Goal: Information Seeking & Learning: Learn about a topic

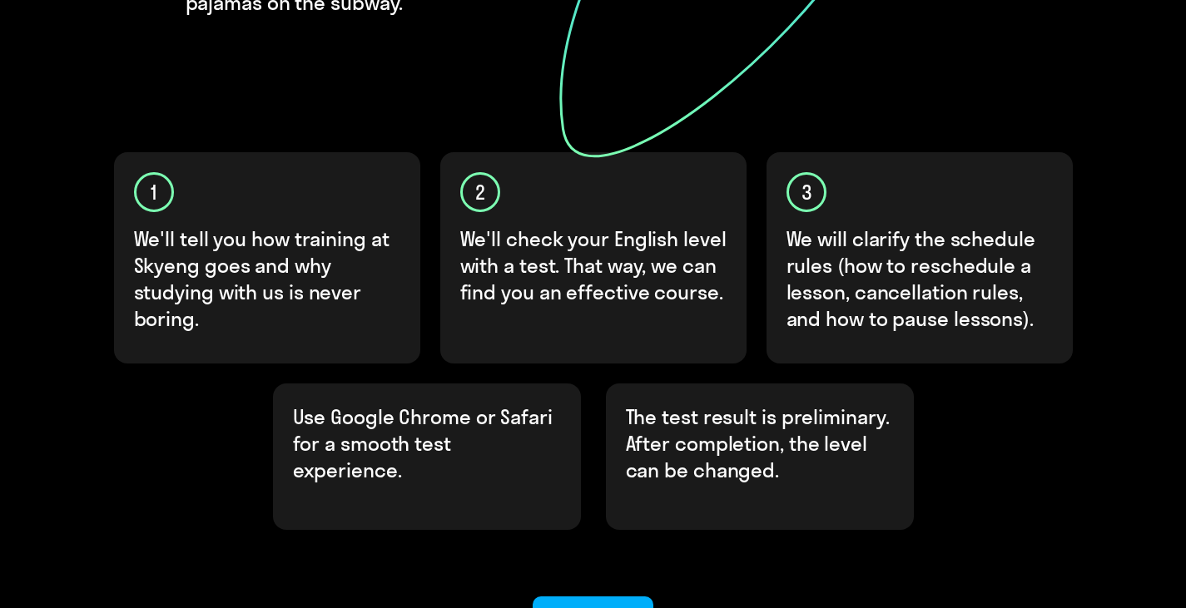
scroll to position [562, 0]
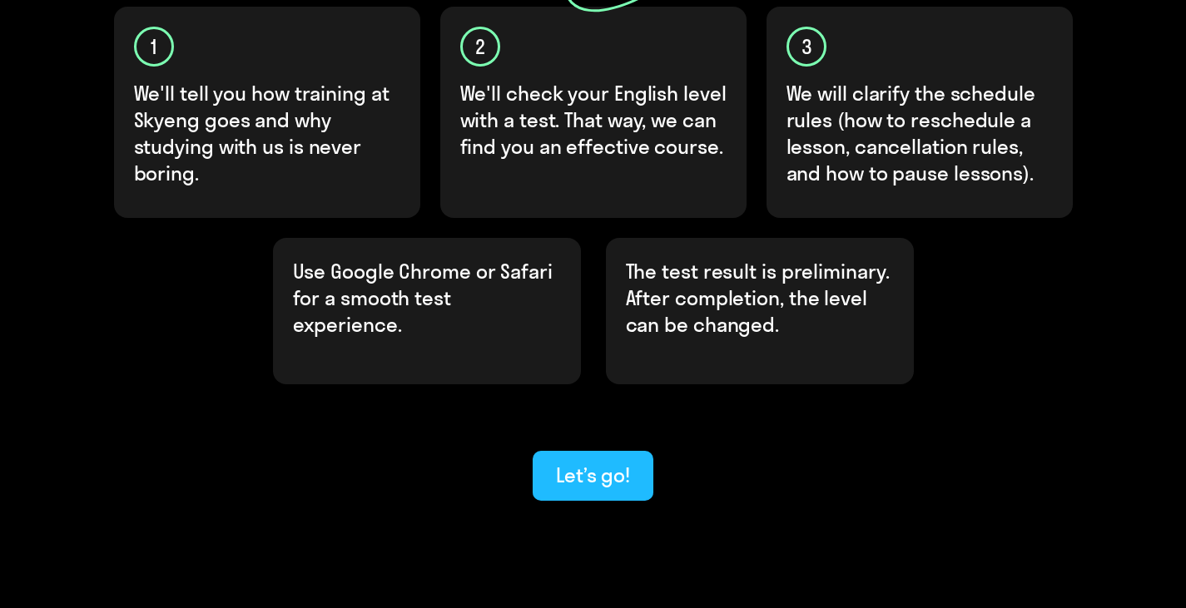
click at [618, 462] on div "Let’s go!" at bounding box center [593, 475] width 74 height 27
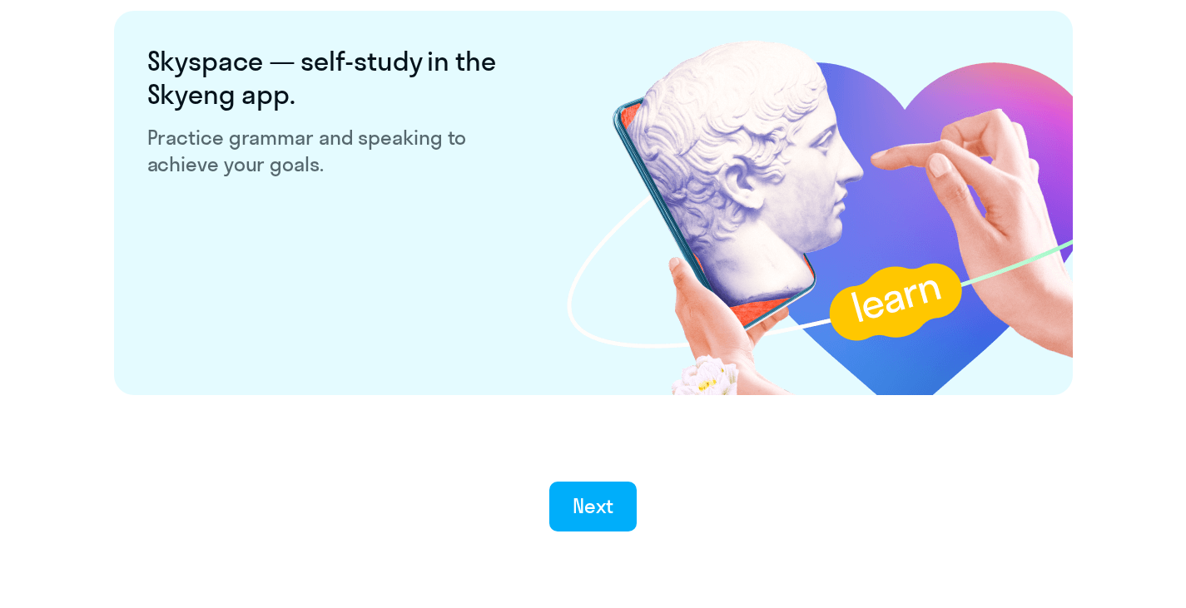
scroll to position [3162, 0]
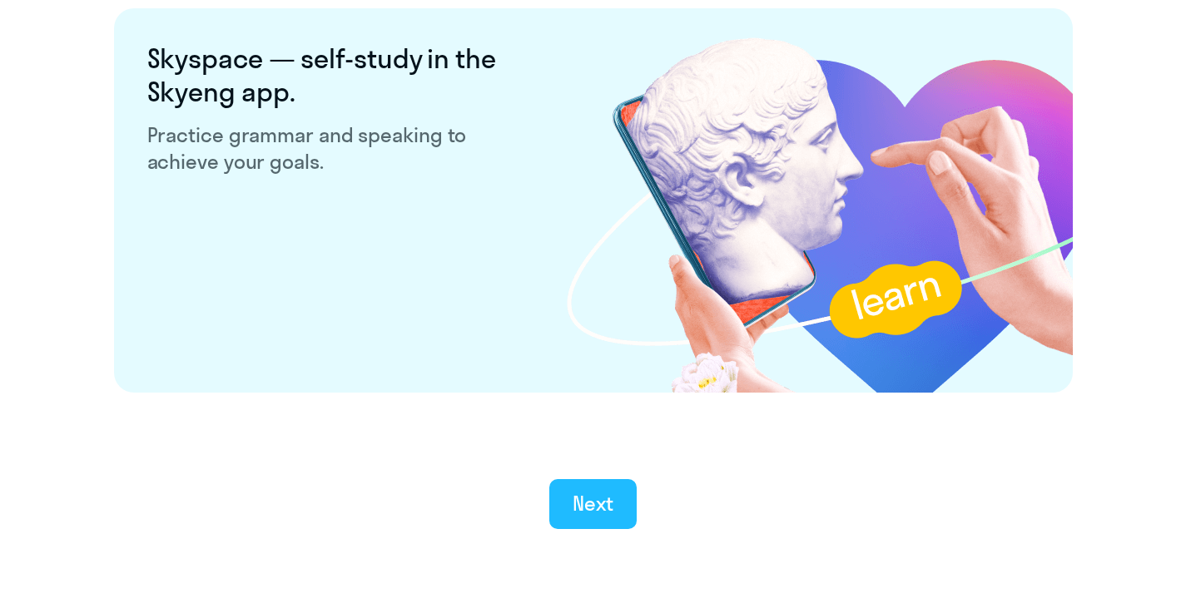
click at [603, 508] on div "Next" at bounding box center [592, 503] width 41 height 27
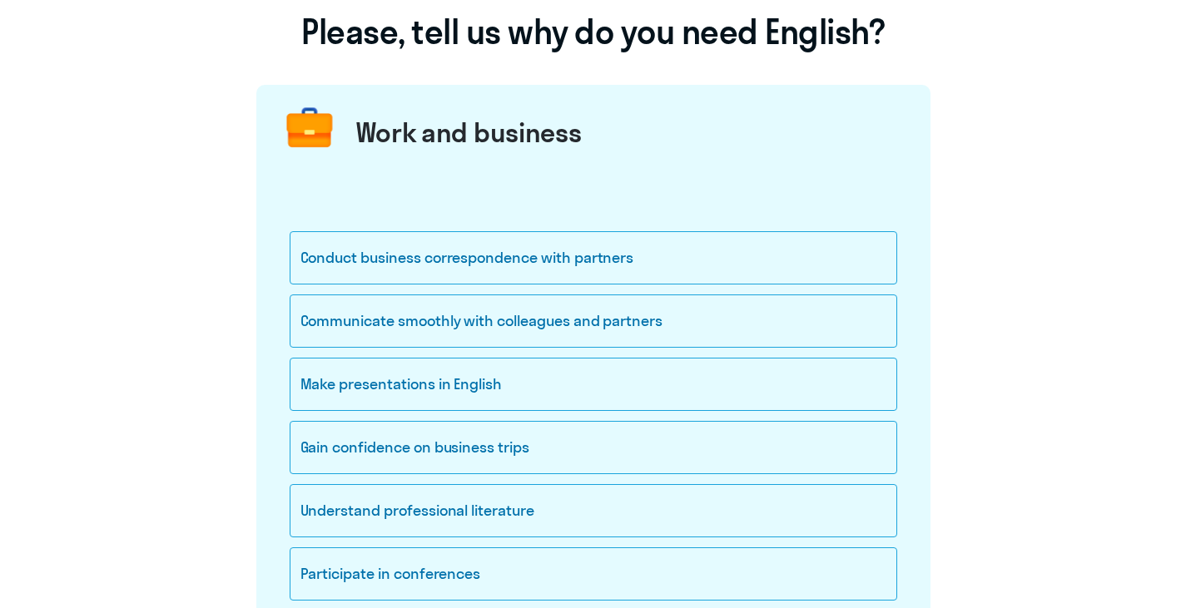
scroll to position [166, 0]
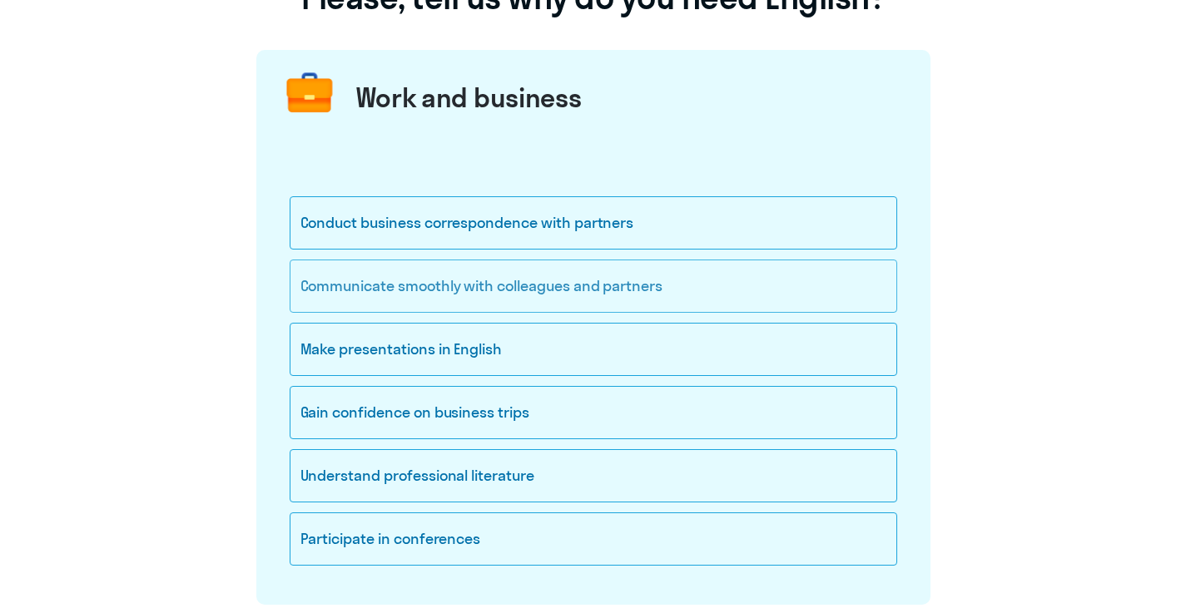
click at [425, 284] on div "Communicate smoothly with colleagues and partners" at bounding box center [593, 286] width 607 height 53
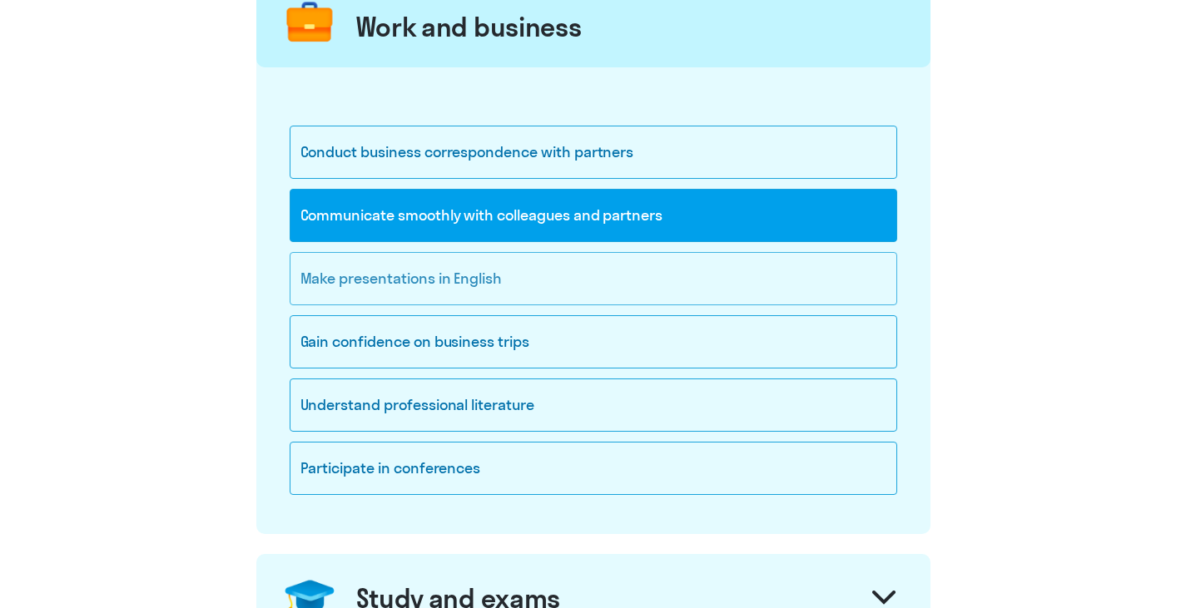
scroll to position [416, 0]
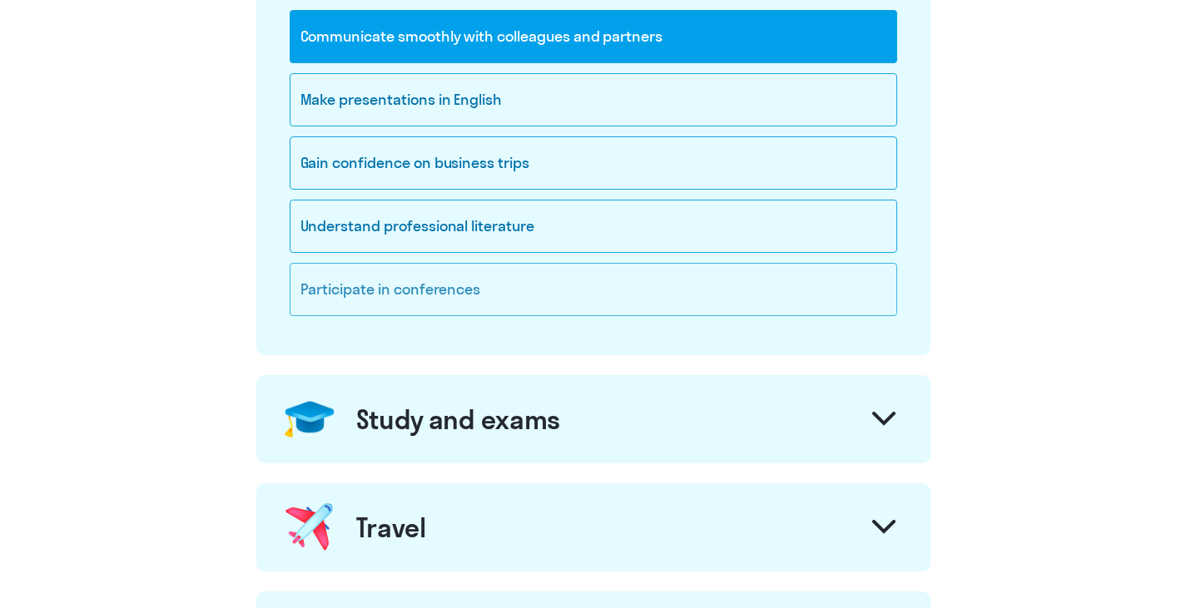
click at [423, 285] on div "Participate in conferences" at bounding box center [593, 289] width 607 height 53
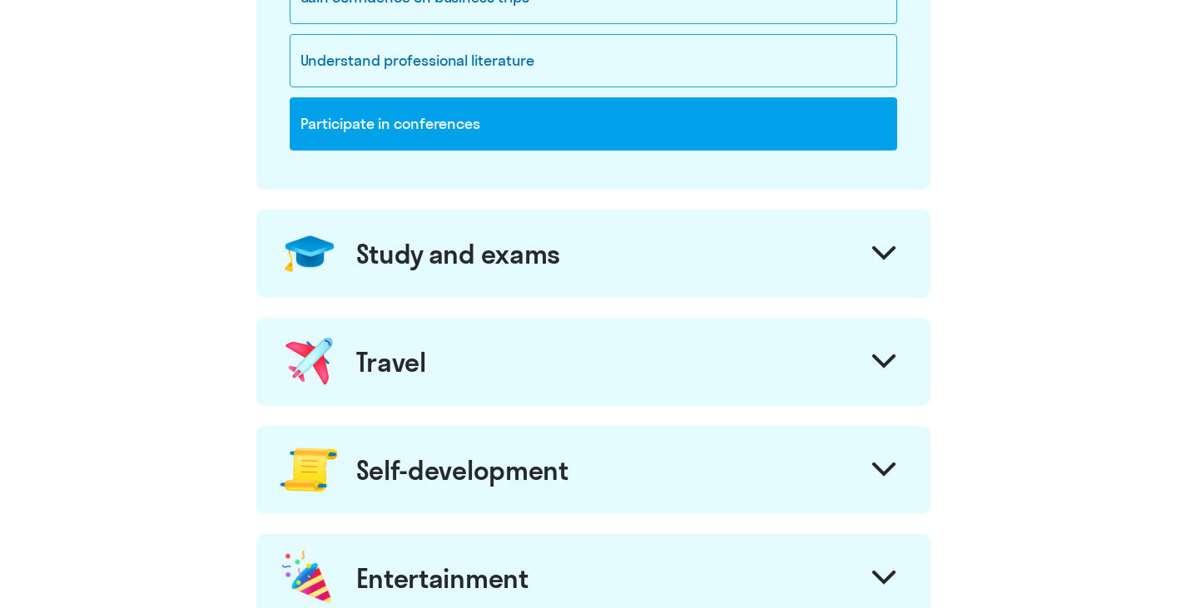
scroll to position [582, 0]
click at [887, 257] on icon at bounding box center [883, 252] width 23 height 14
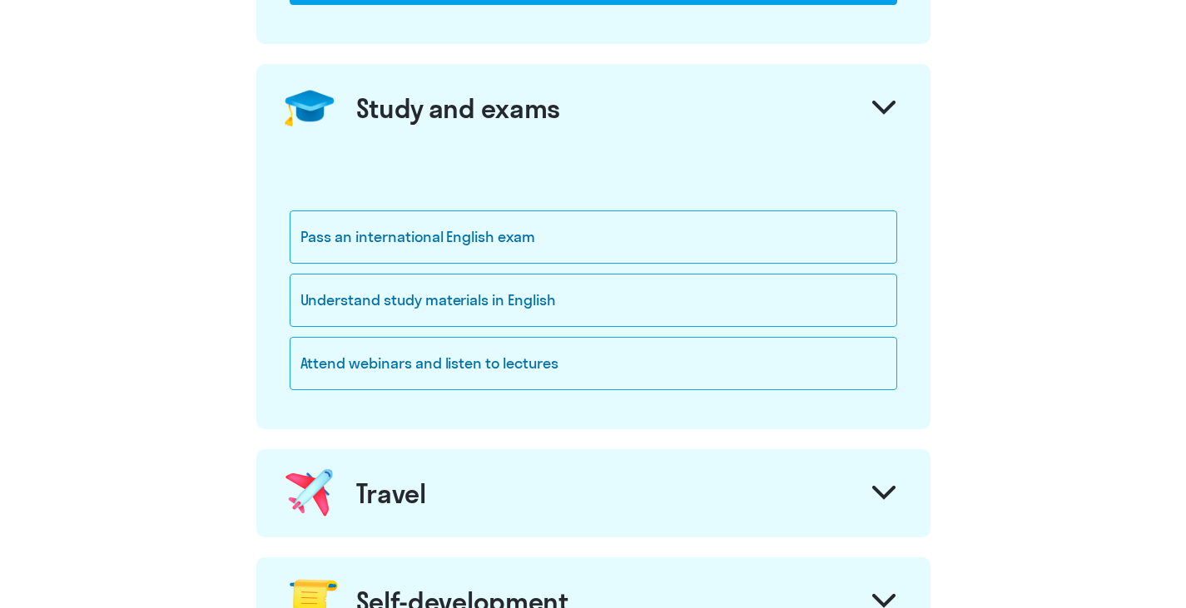
scroll to position [749, 0]
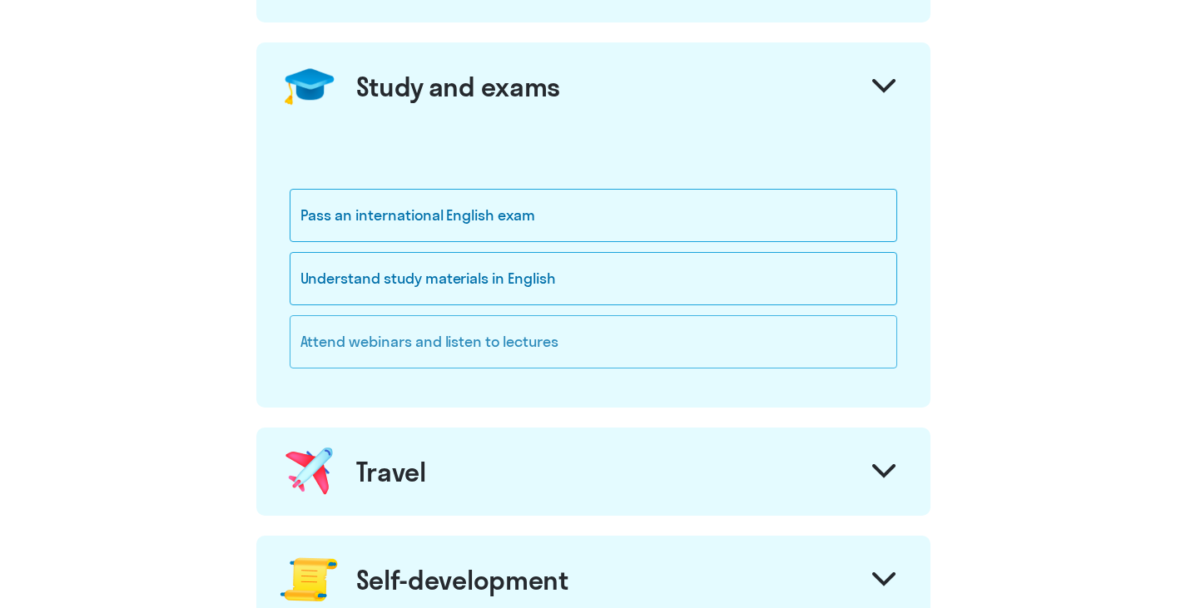
click at [411, 344] on div "Attend webinars and listen to lectures" at bounding box center [593, 341] width 607 height 53
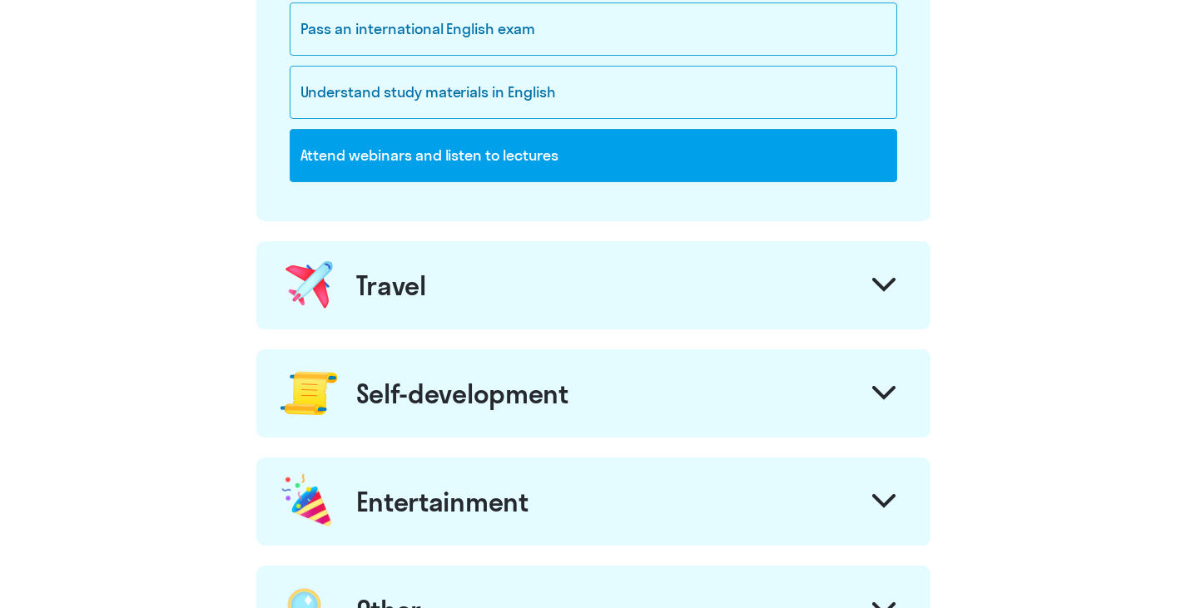
scroll to position [999, 0]
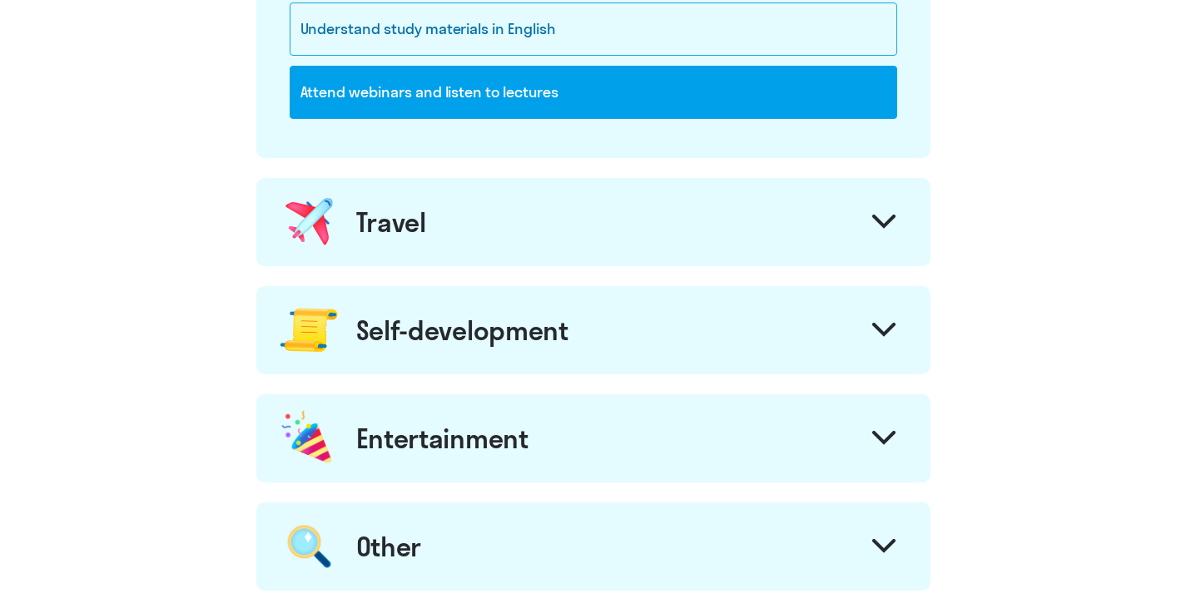
click at [886, 223] on icon at bounding box center [884, 221] width 20 height 10
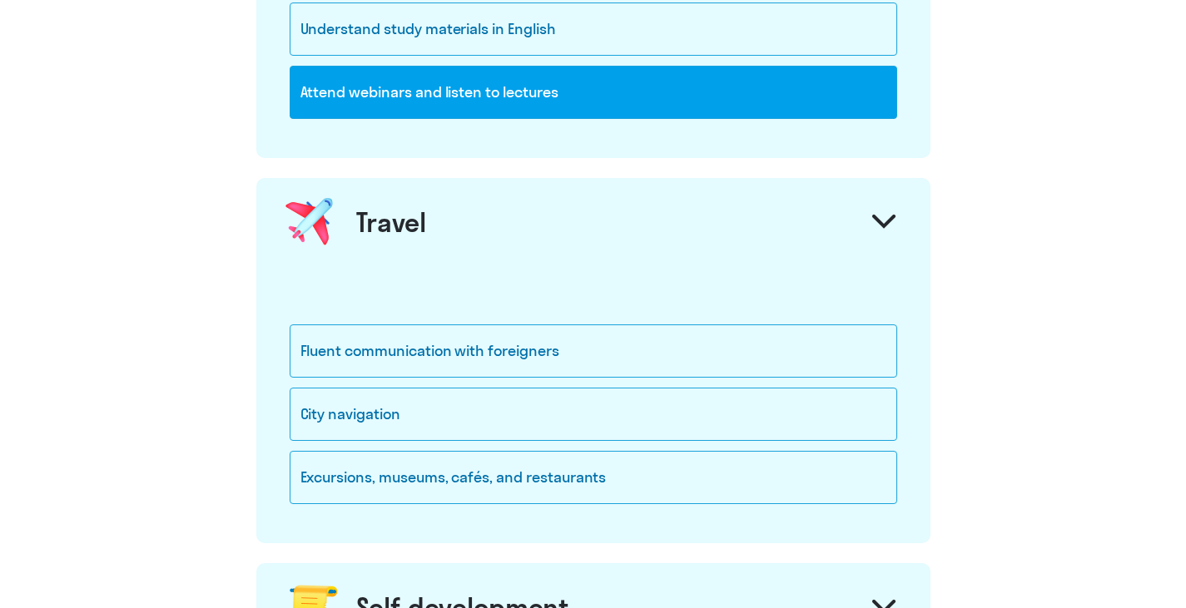
click at [885, 222] on icon at bounding box center [883, 222] width 23 height 14
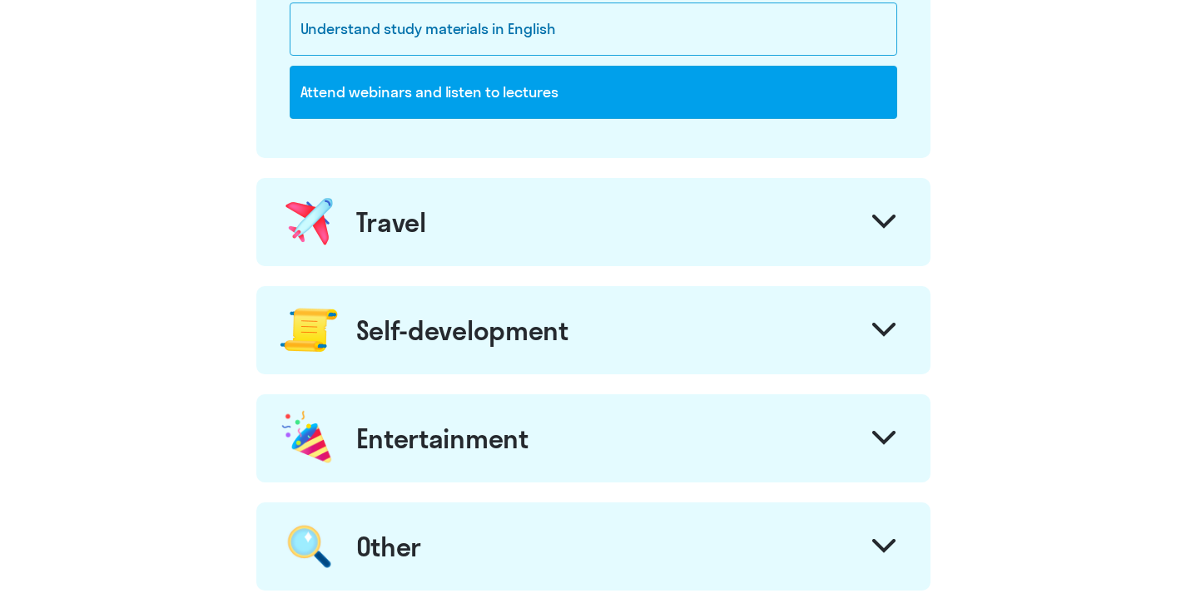
click at [888, 339] on svg-icon at bounding box center [883, 332] width 23 height 18
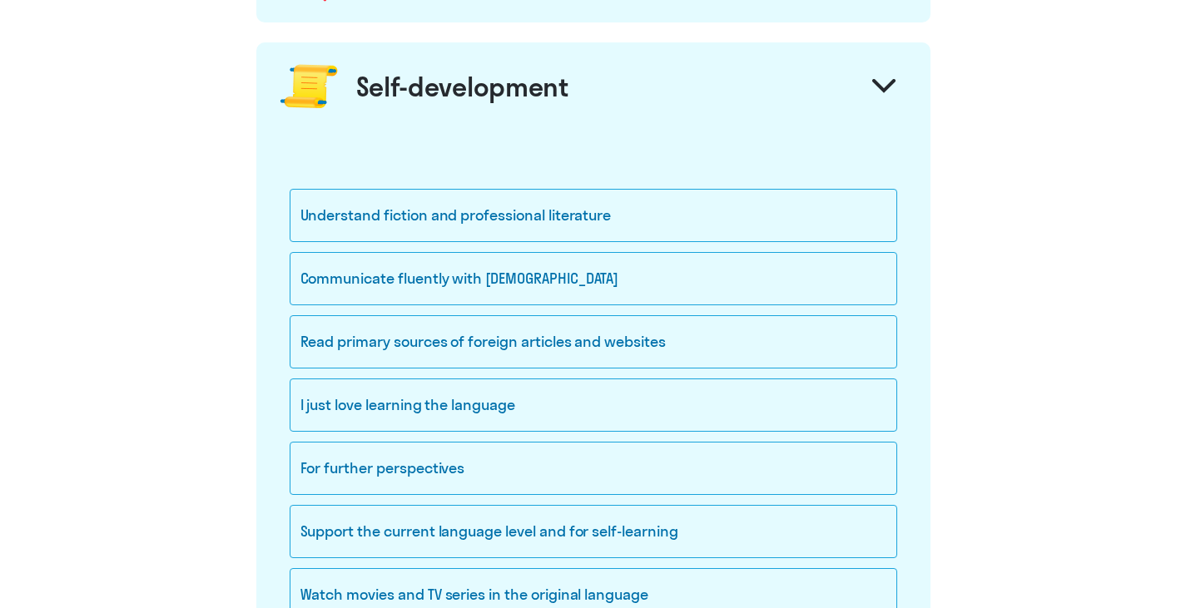
scroll to position [1248, 0]
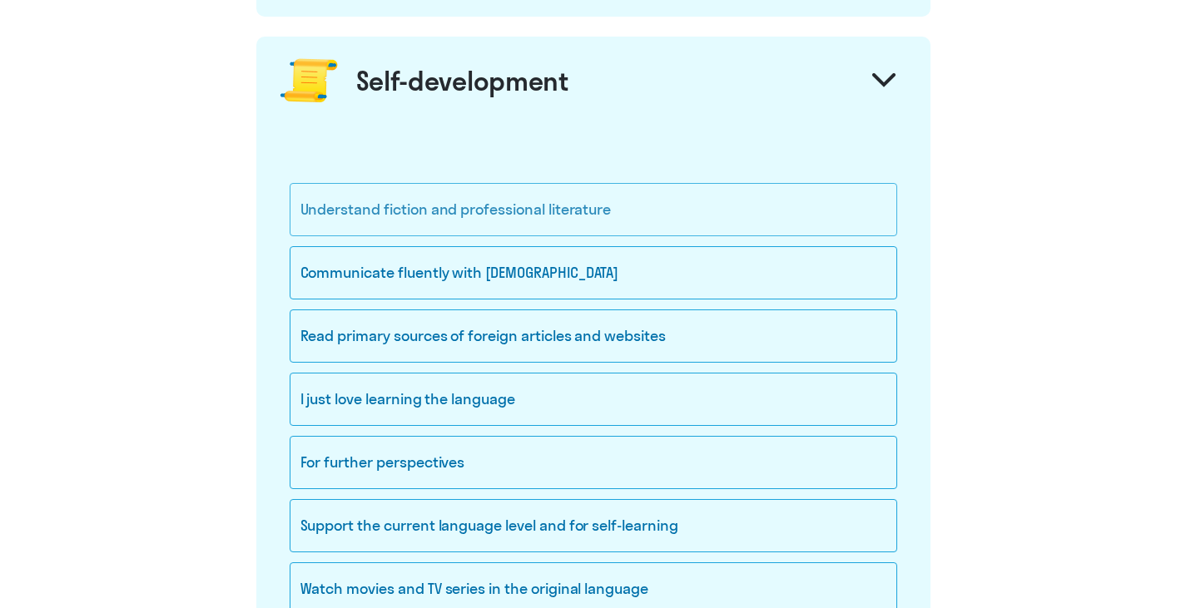
click at [468, 206] on div "Understand fiction and professional literature" at bounding box center [593, 209] width 607 height 53
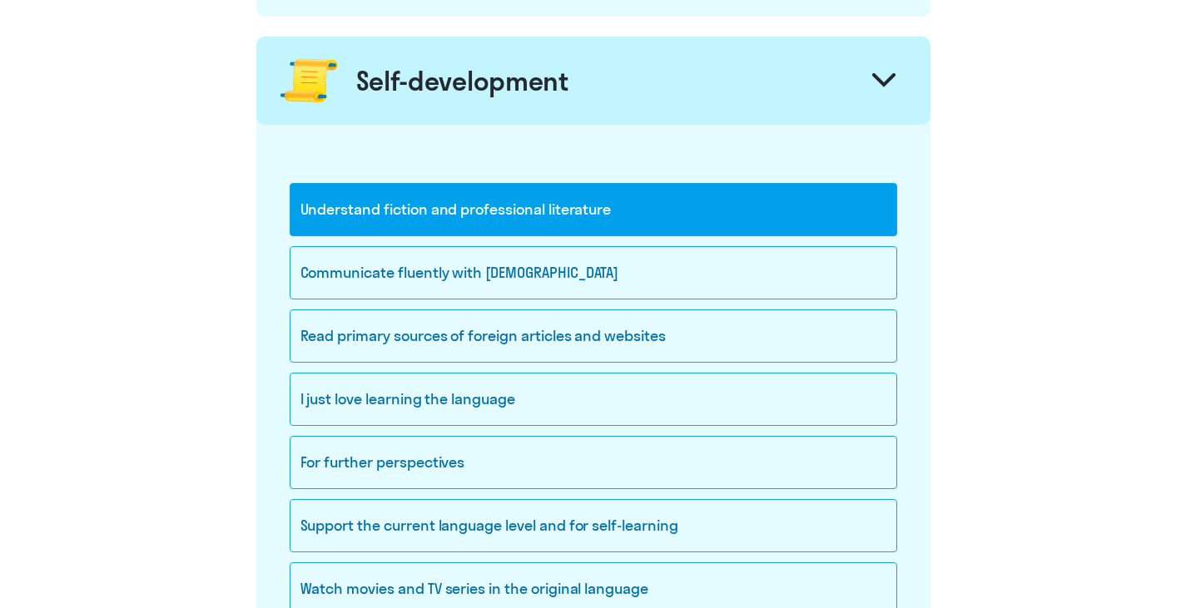
scroll to position [1331, 0]
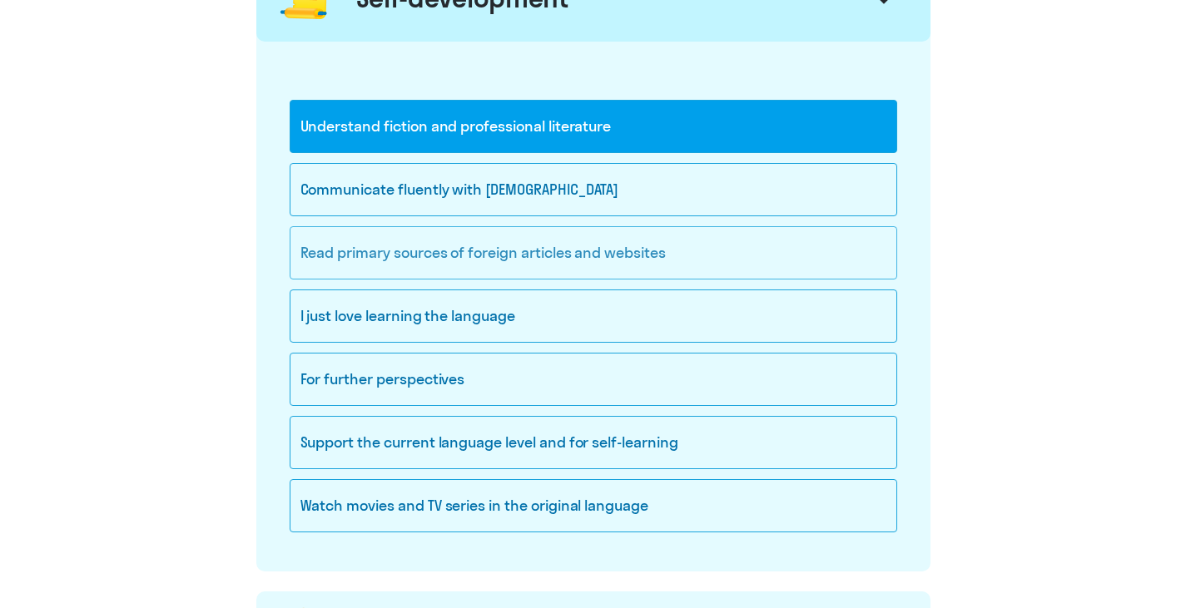
click at [463, 252] on div "Read primary sources of foreign articles and websites" at bounding box center [593, 252] width 607 height 53
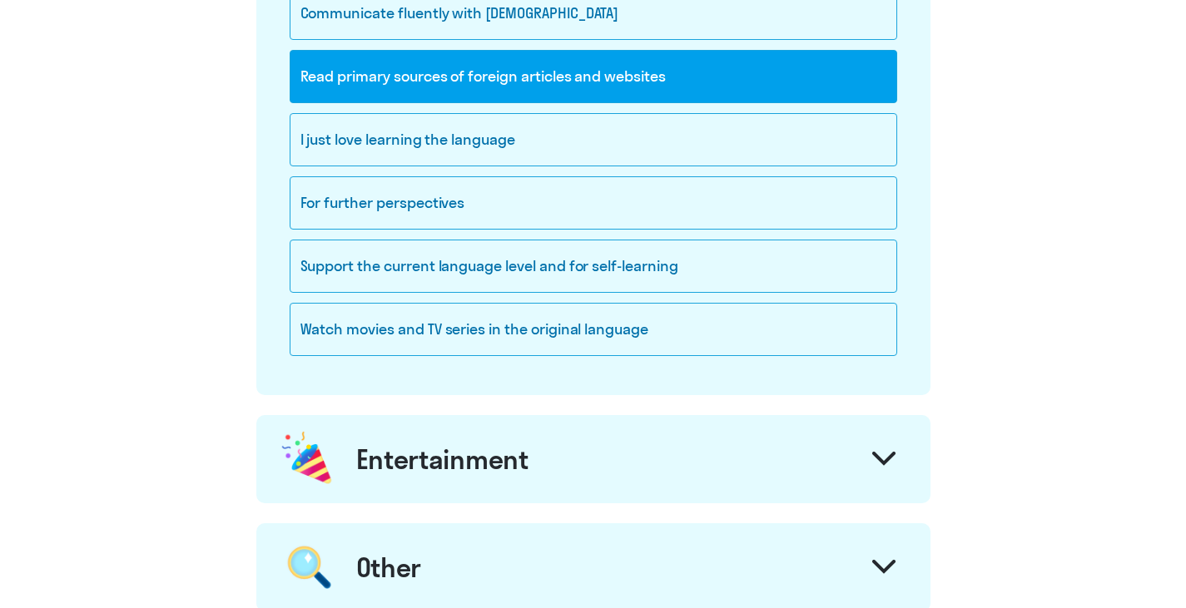
scroll to position [1581, 0]
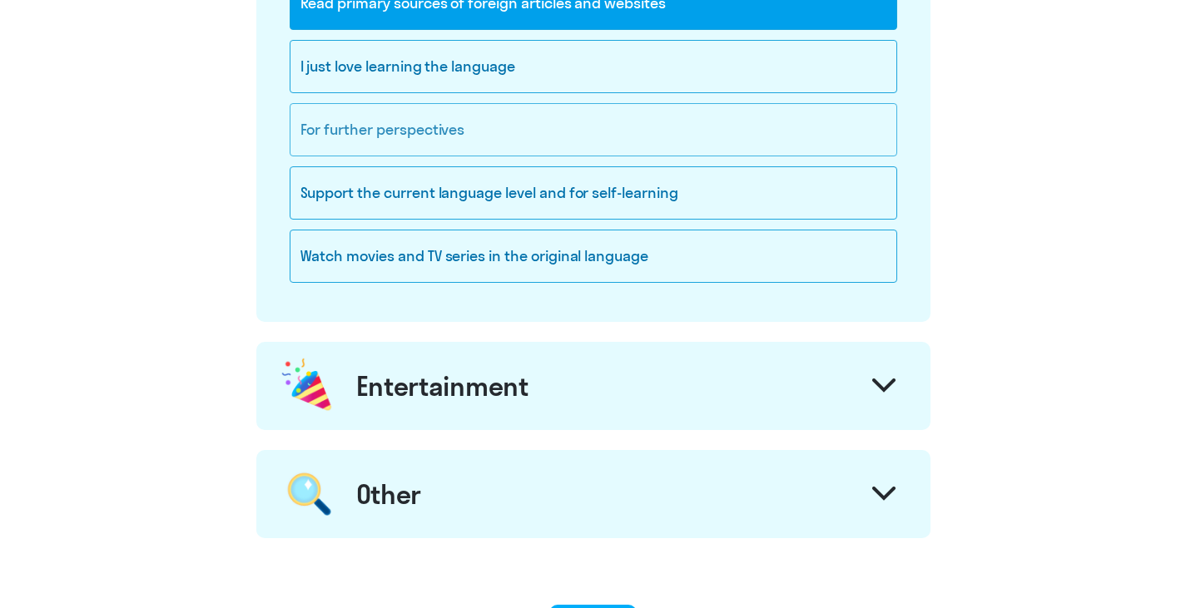
click at [341, 133] on div "For further perspectives" at bounding box center [593, 129] width 607 height 53
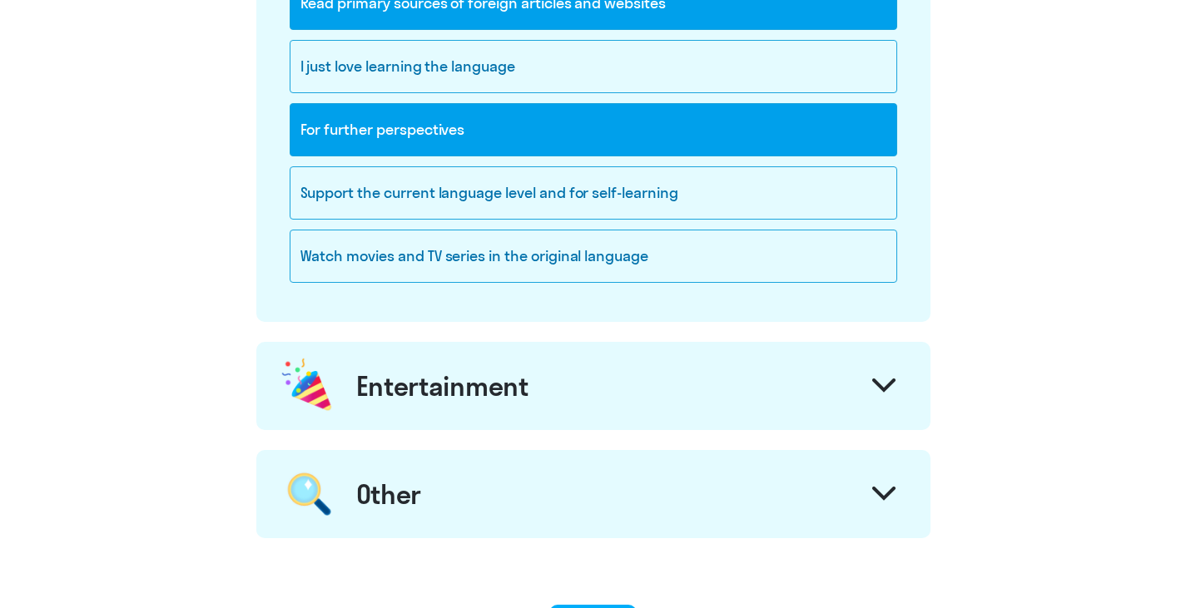
click at [854, 371] on div "Entertainment" at bounding box center [593, 386] width 674 height 88
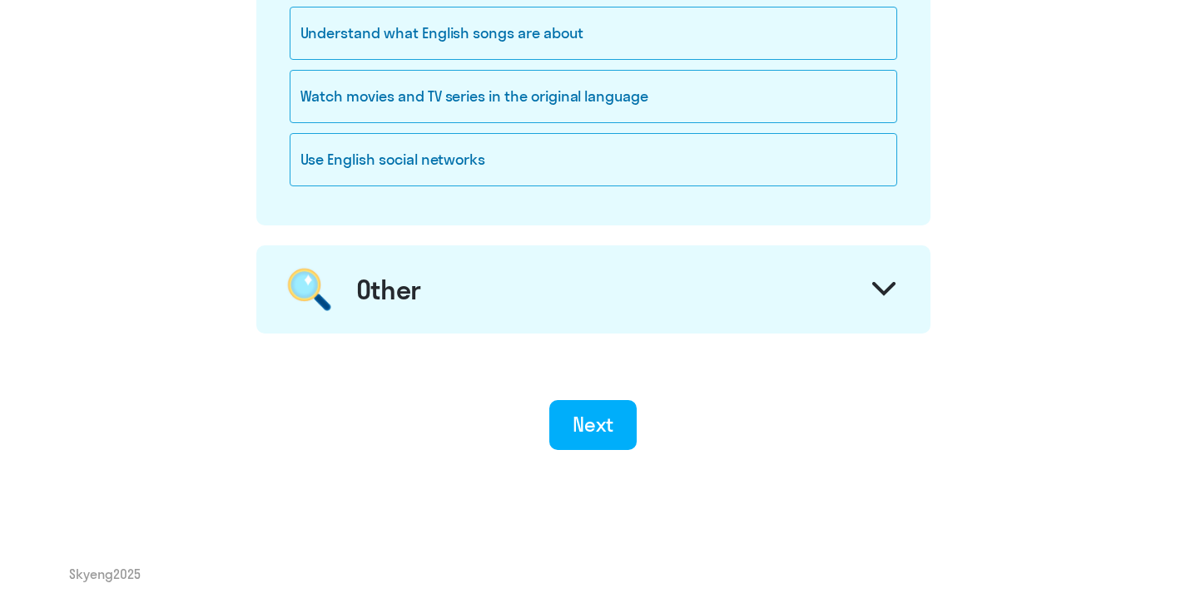
scroll to position [2127, 0]
click at [579, 434] on div "Next" at bounding box center [592, 423] width 41 height 27
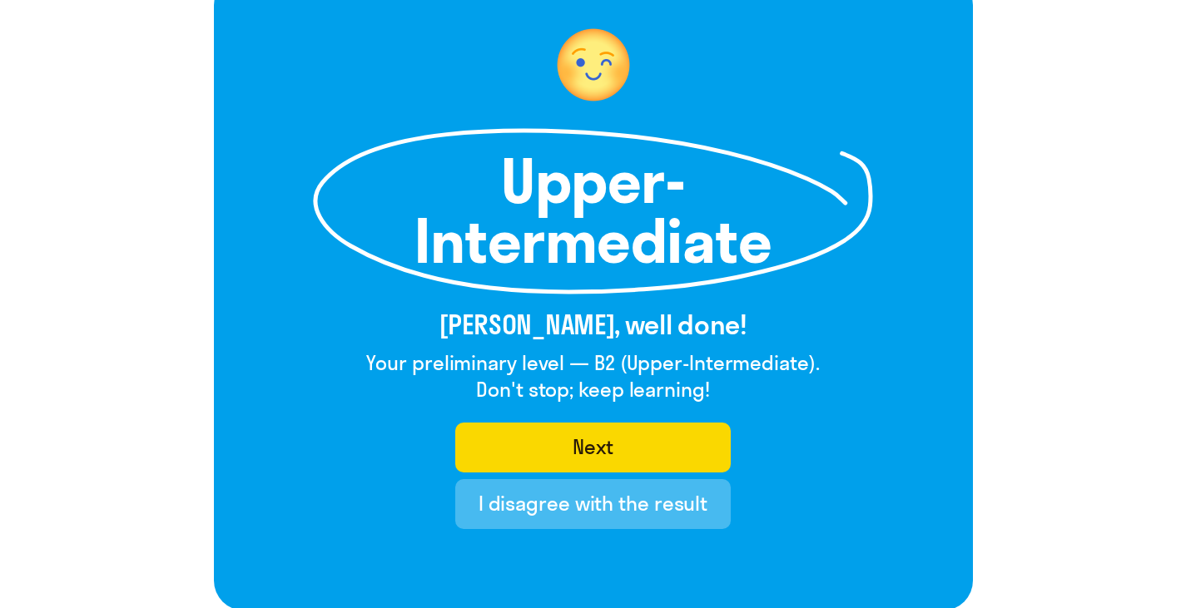
scroll to position [166, 0]
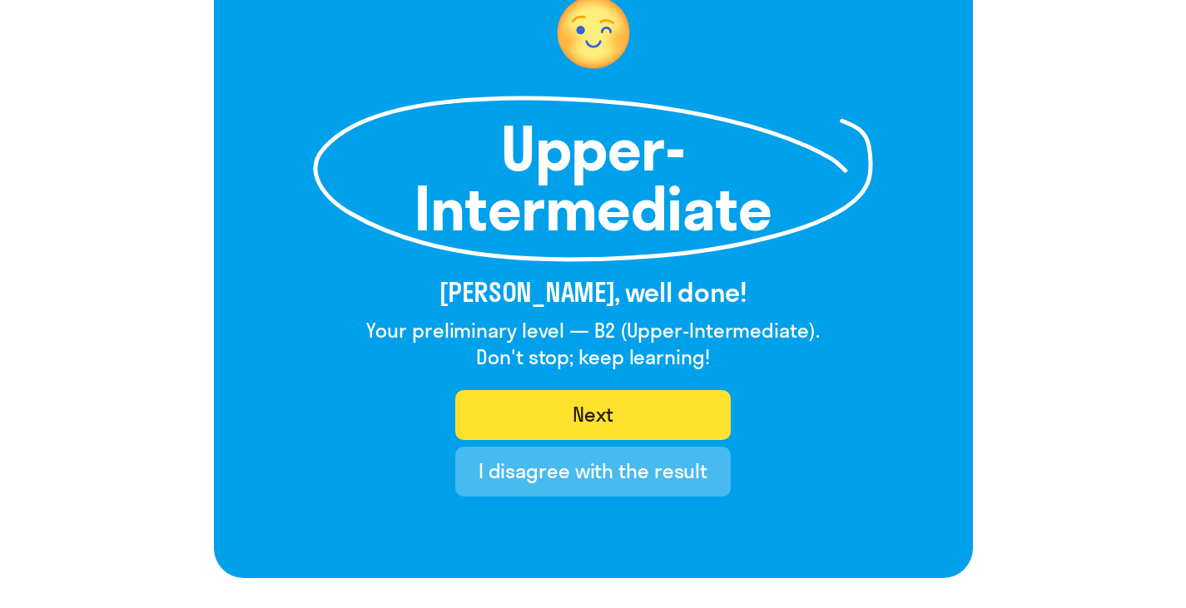
click at [560, 404] on button "Next" at bounding box center [592, 415] width 275 height 50
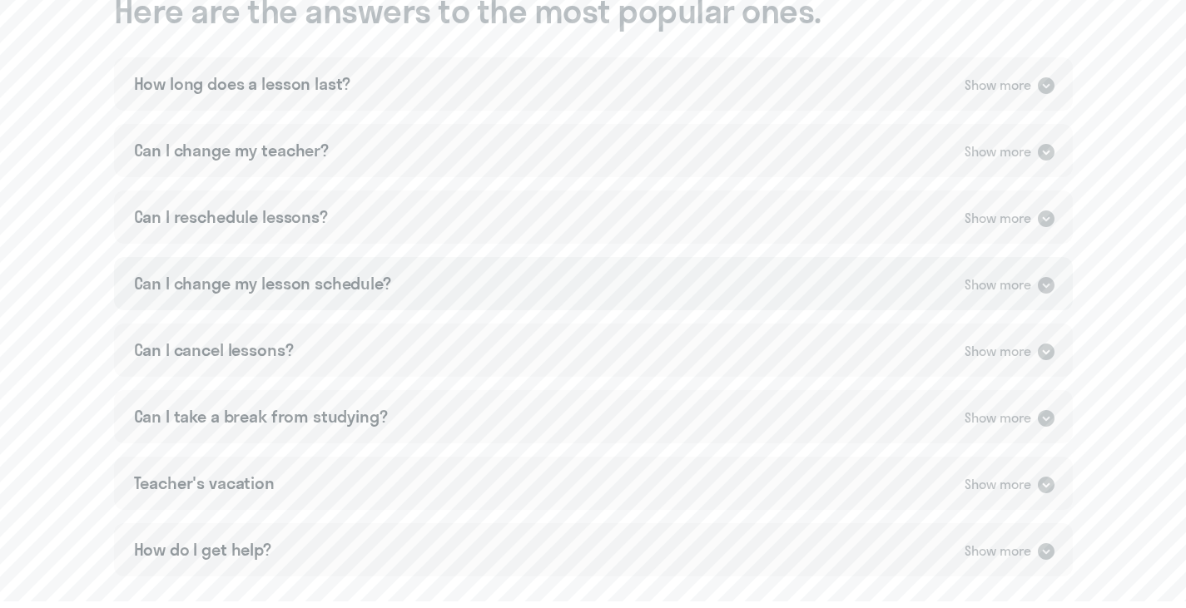
scroll to position [1036, 0]
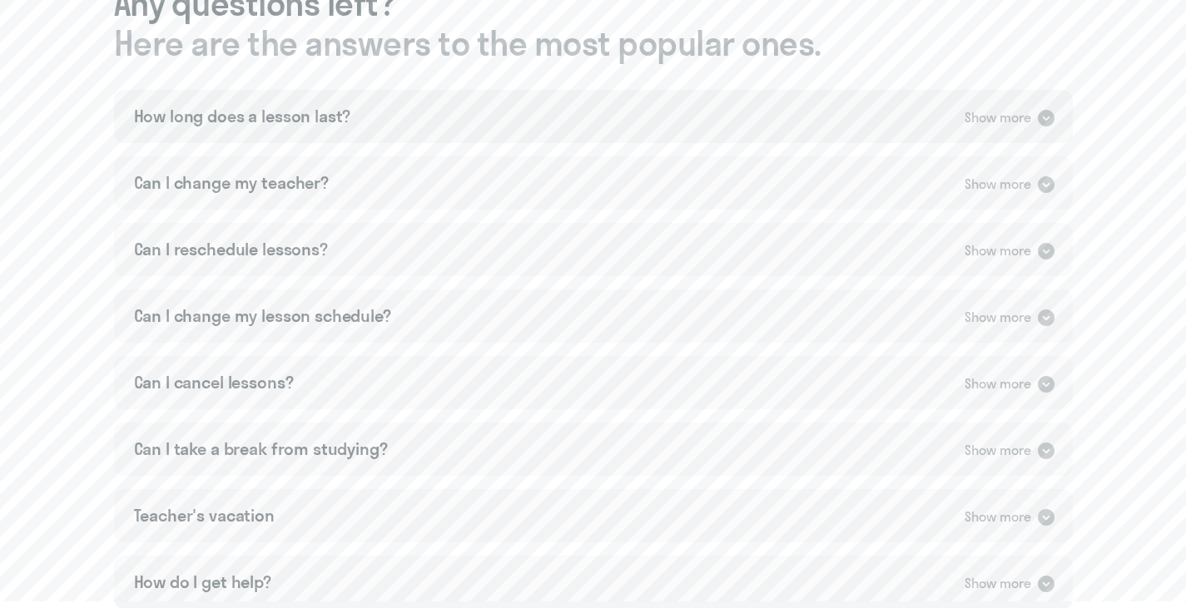
click at [1047, 116] on icon at bounding box center [1046, 118] width 17 height 17
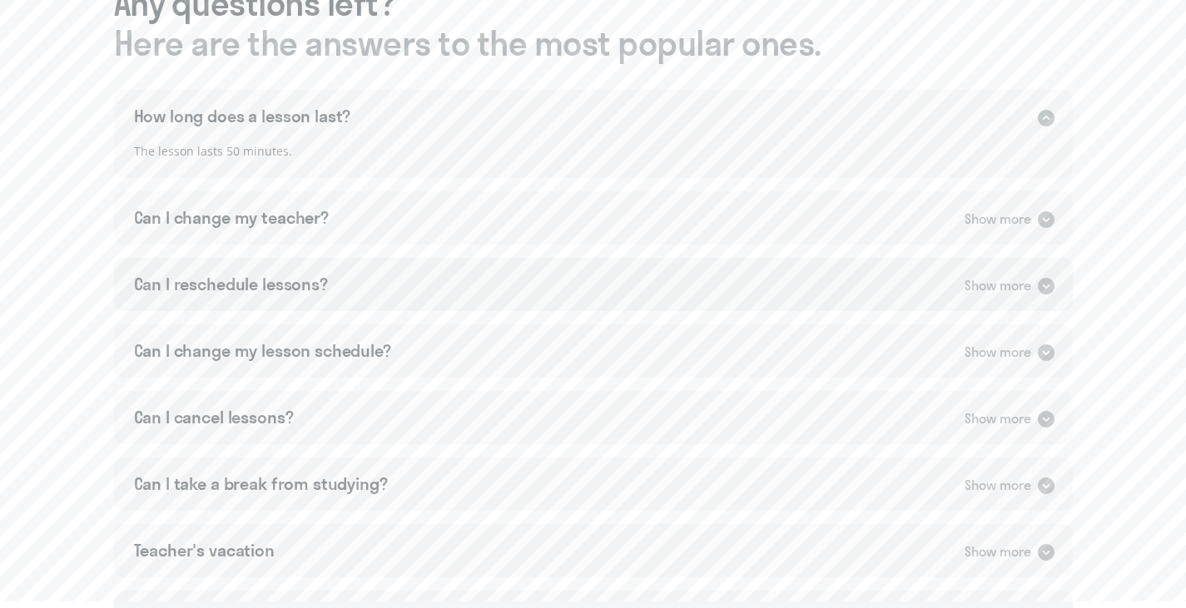
click at [1055, 291] on icon at bounding box center [1046, 286] width 20 height 20
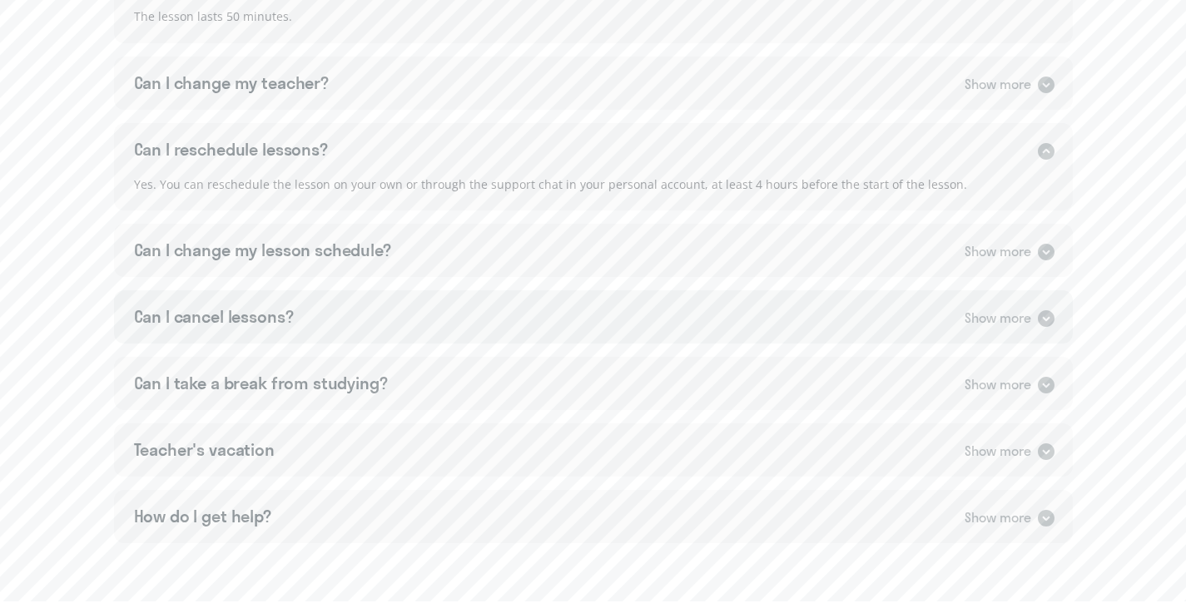
scroll to position [1202, 0]
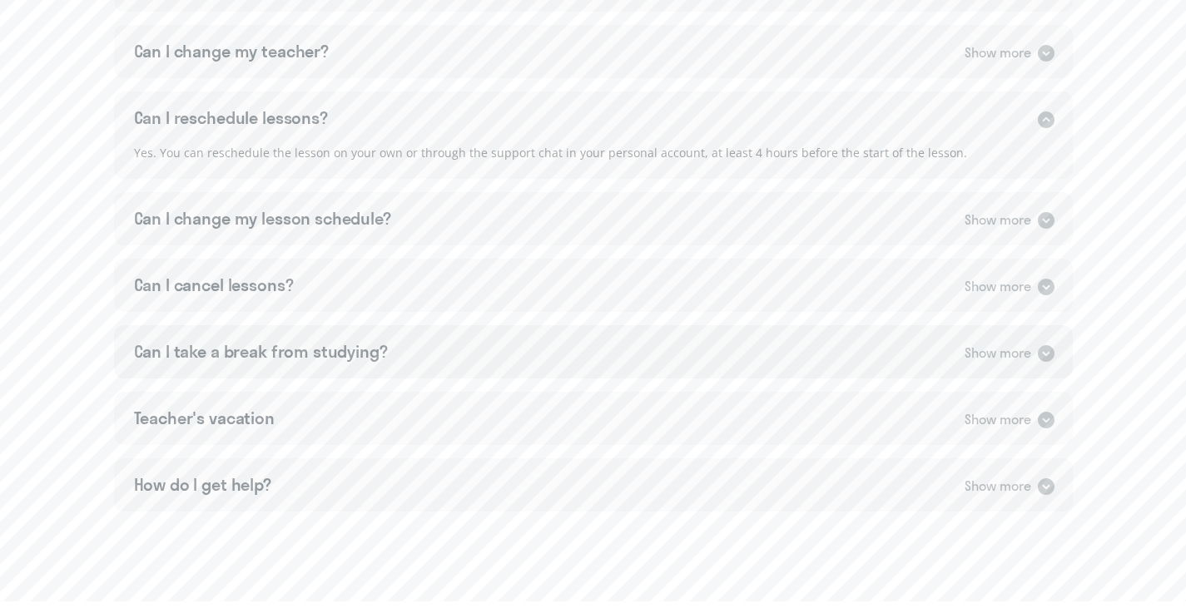
click at [1033, 354] on div "Show more" at bounding box center [1010, 353] width 92 height 22
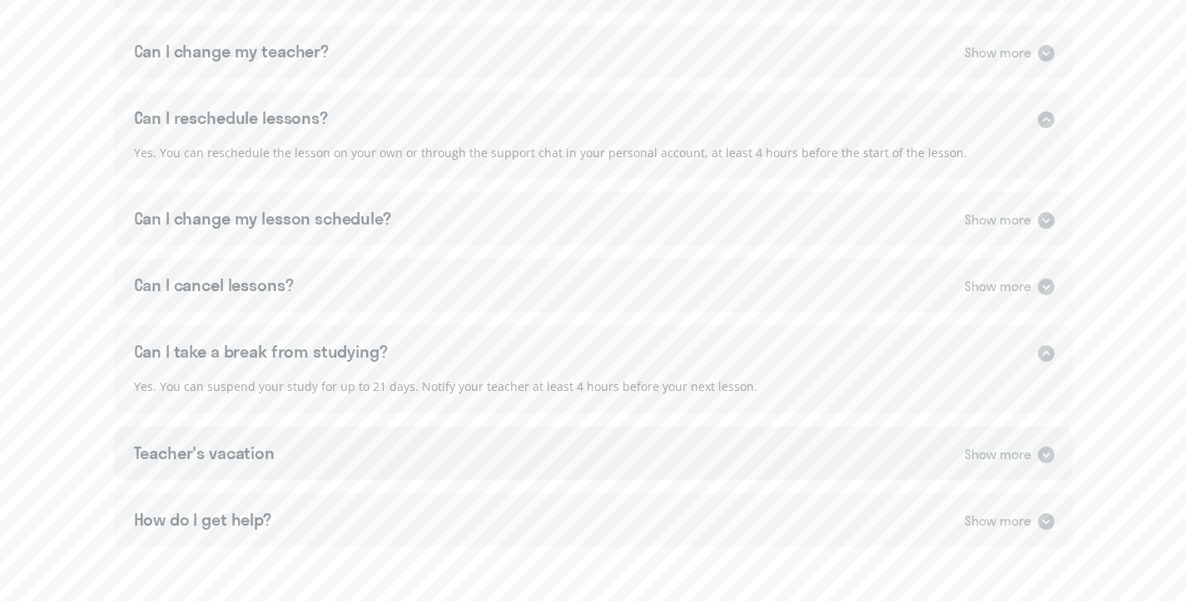
click at [1045, 450] on icon at bounding box center [1046, 455] width 17 height 17
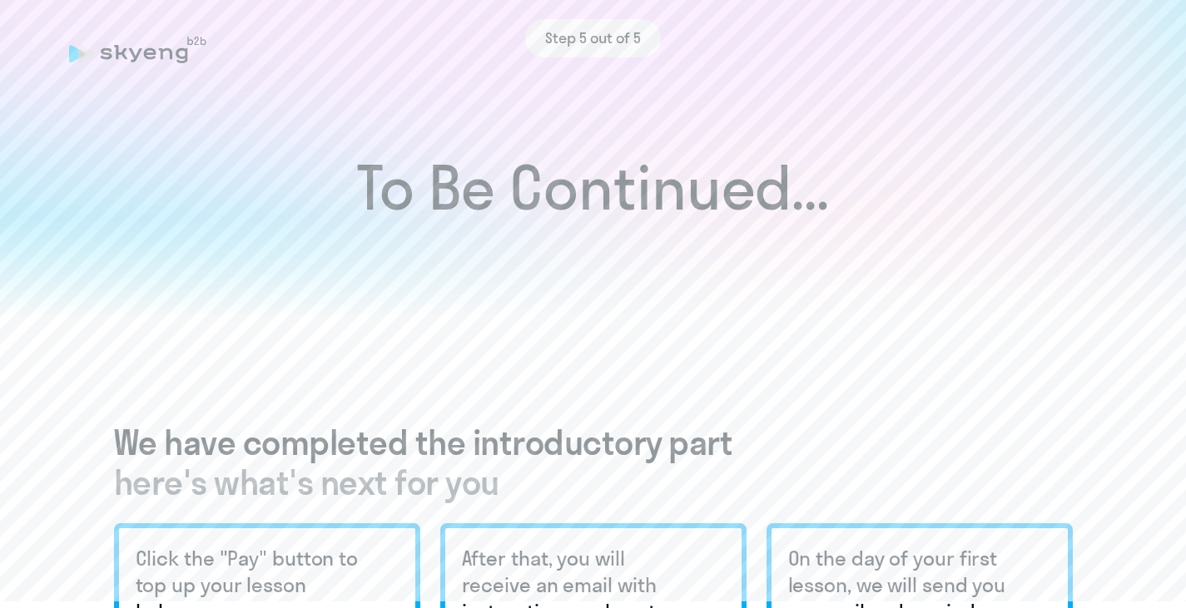
scroll to position [0, 0]
